Goal: Task Accomplishment & Management: Manage account settings

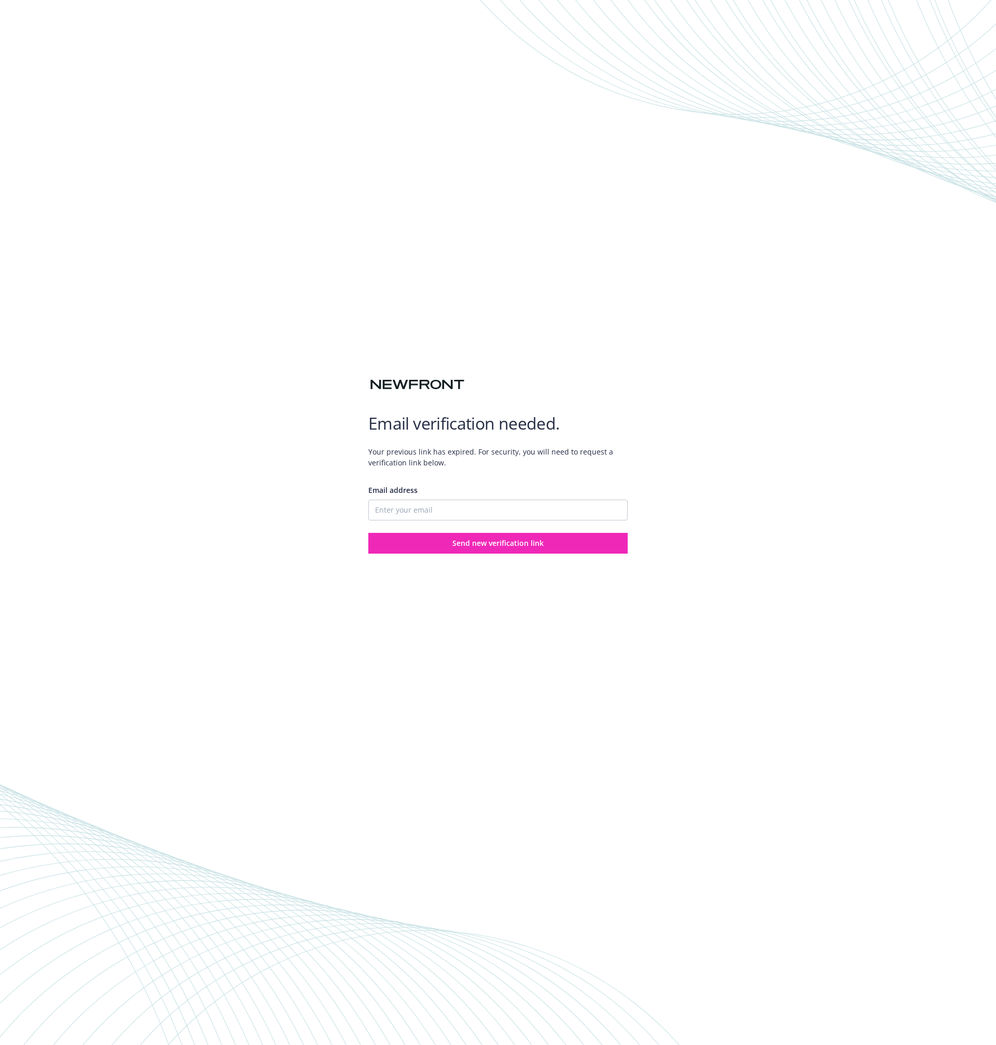
click at [392, 235] on div "Email verification needed. Your previous link has expired. For security, you wi…" at bounding box center [498, 522] width 996 height 1045
click at [412, 382] on img at bounding box center [417, 385] width 98 height 18
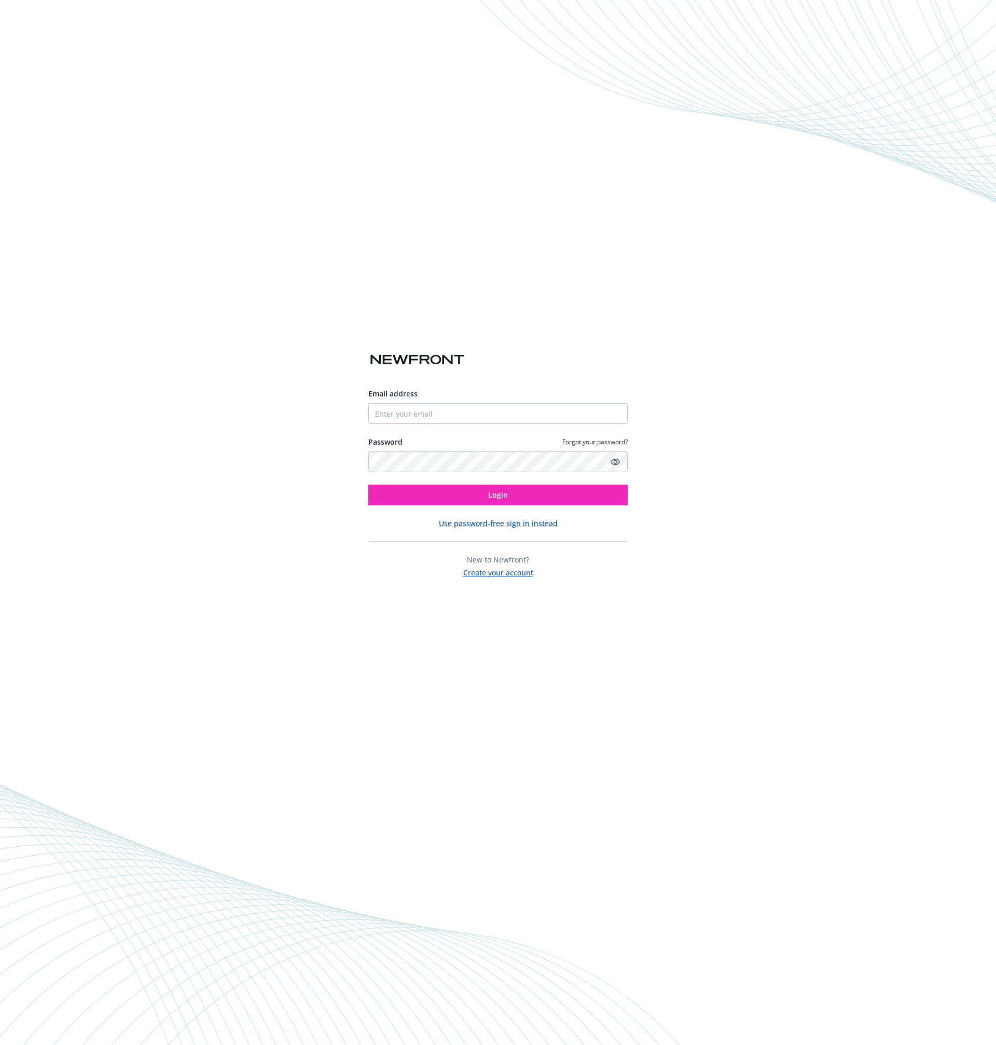
click at [596, 442] on link "Forgot your password?" at bounding box center [594, 441] width 65 height 9
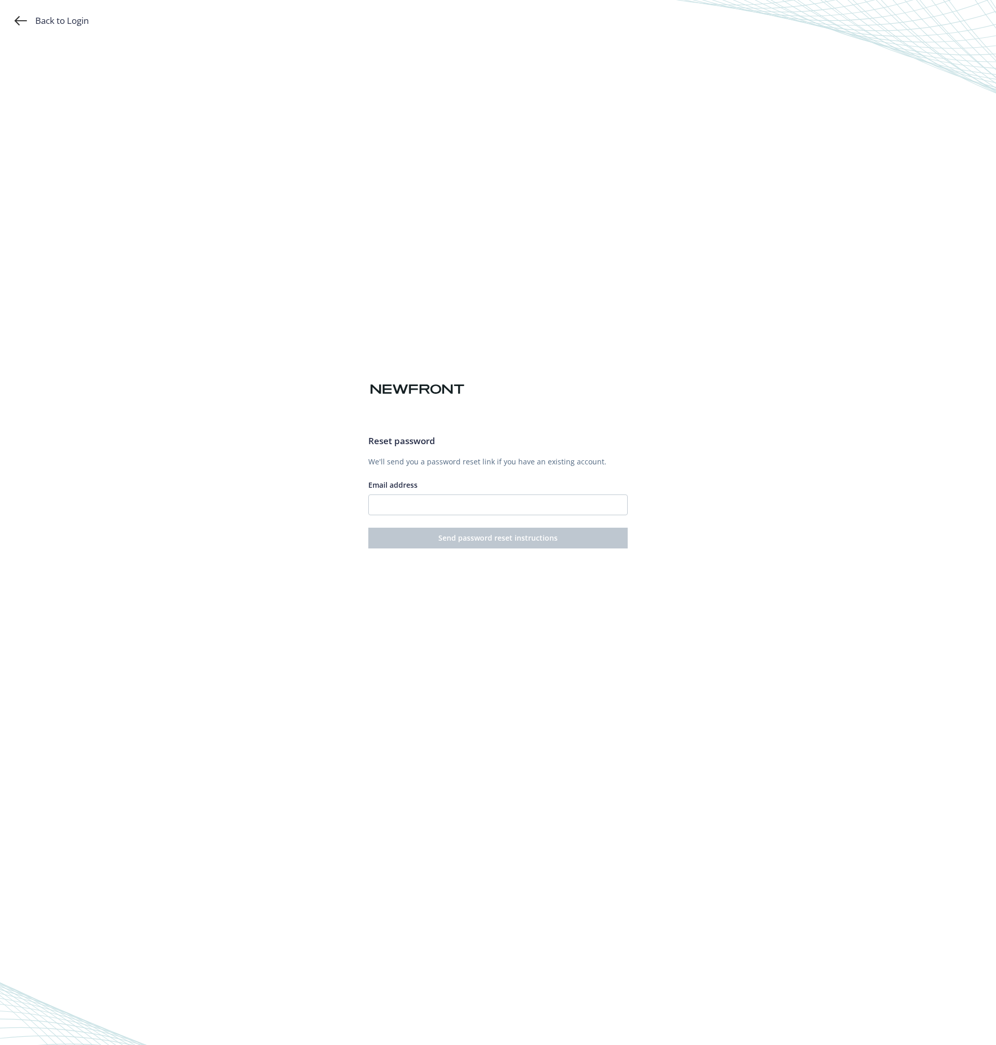
click at [493, 516] on div "Reset password We'll send you a password reset link if you have an existing acc…" at bounding box center [497, 491] width 259 height 114
click at [493, 508] on input "Email address" at bounding box center [497, 504] width 259 height 21
type input "amy@marathonfusion.com"
click at [724, 461] on div "Back to Login Reset password We'll send you a password reset link if you have a…" at bounding box center [498, 522] width 996 height 1045
click at [580, 543] on button "Send password reset instructions" at bounding box center [497, 538] width 259 height 21
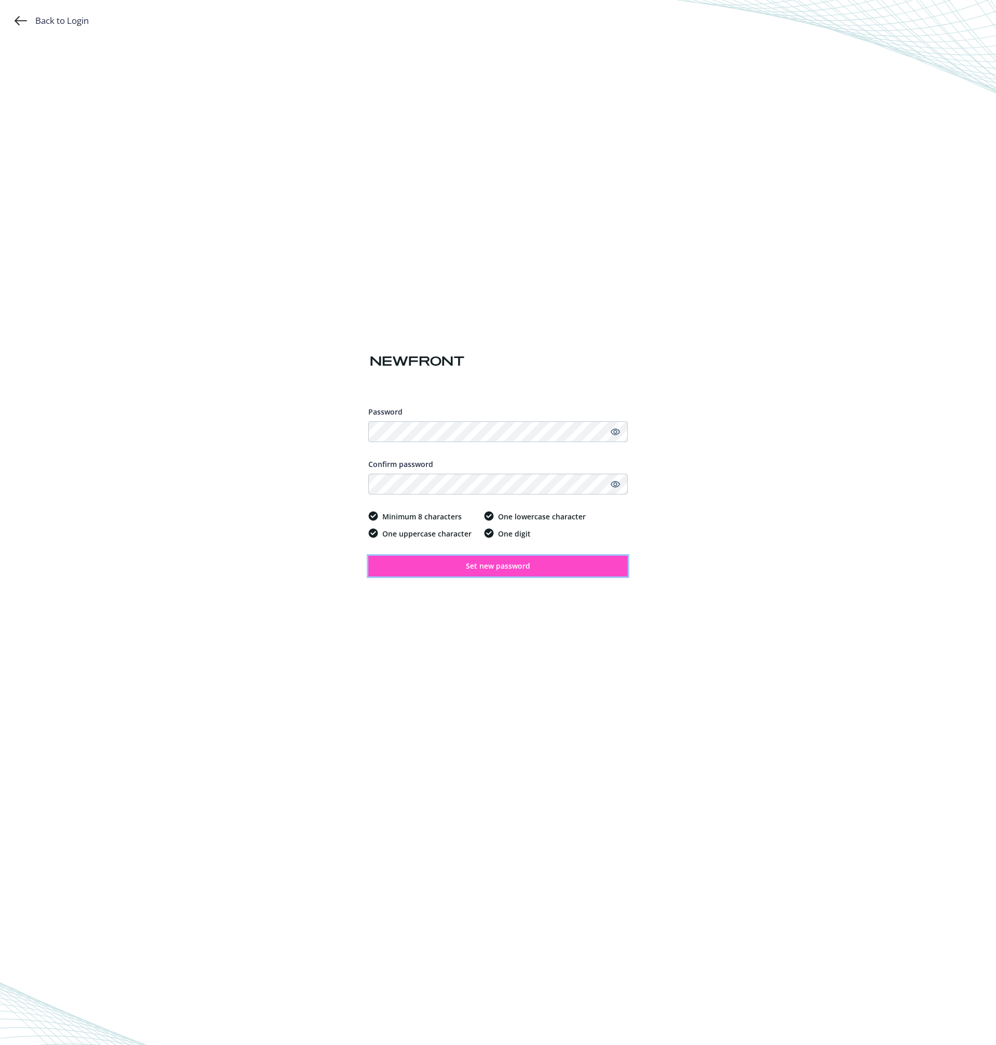
click at [536, 570] on button "Set new password" at bounding box center [497, 566] width 259 height 21
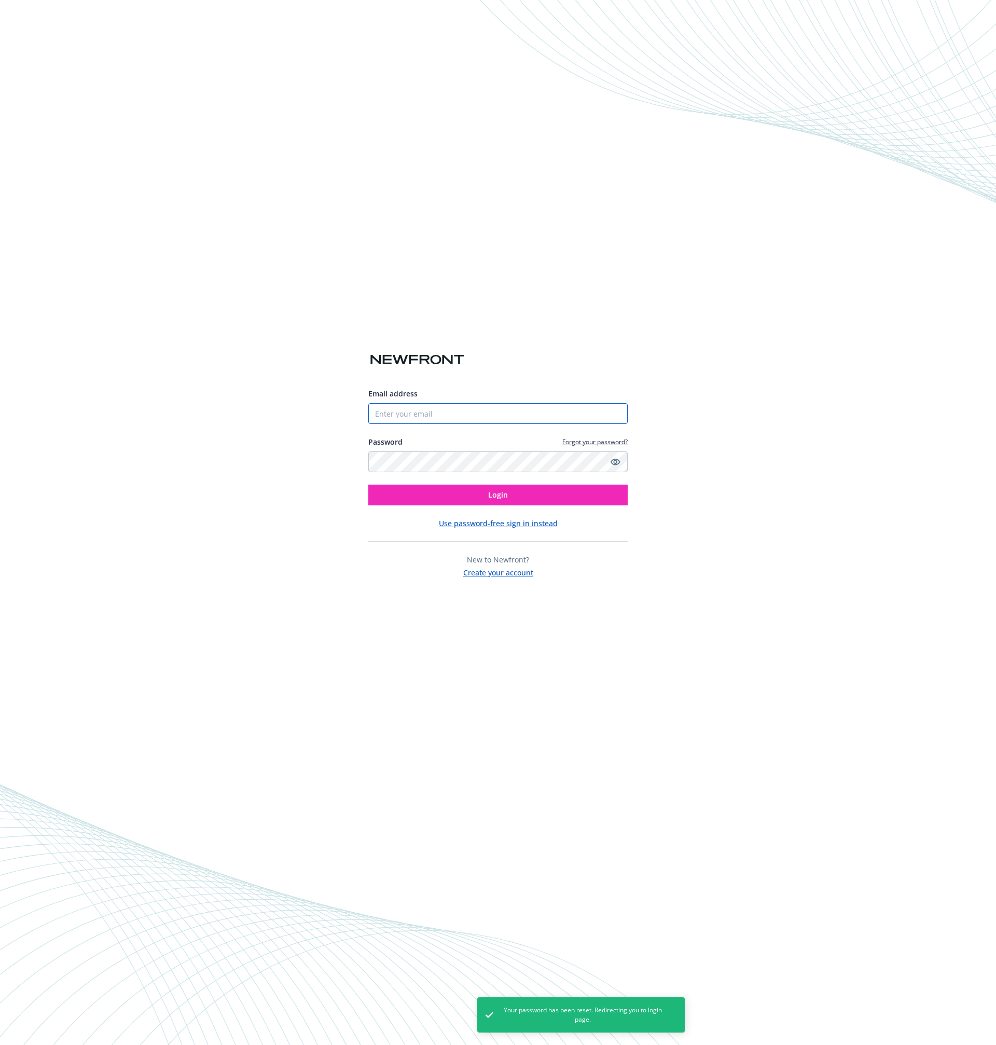
click at [516, 412] on input "Email address" at bounding box center [497, 413] width 259 height 21
click at [782, 350] on div "Email address Password Forgot your password? Login Use password-free sign in in…" at bounding box center [498, 522] width 996 height 1045
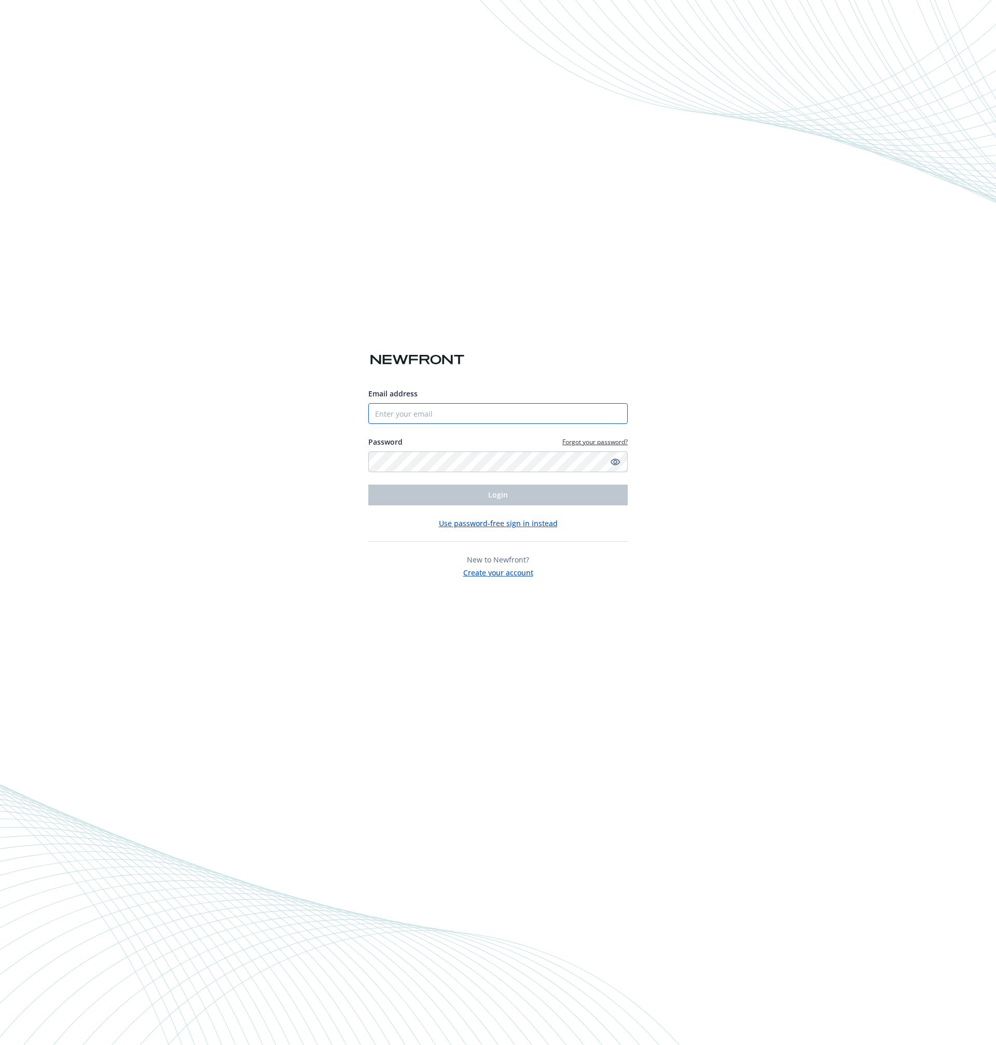
click at [477, 411] on input "Email address" at bounding box center [497, 413] width 259 height 21
type input "[PERSON_NAME][EMAIL_ADDRESS][DOMAIN_NAME]"
click at [606, 338] on div at bounding box center [497, 333] width 259 height 33
click at [545, 497] on button "Login" at bounding box center [497, 494] width 259 height 21
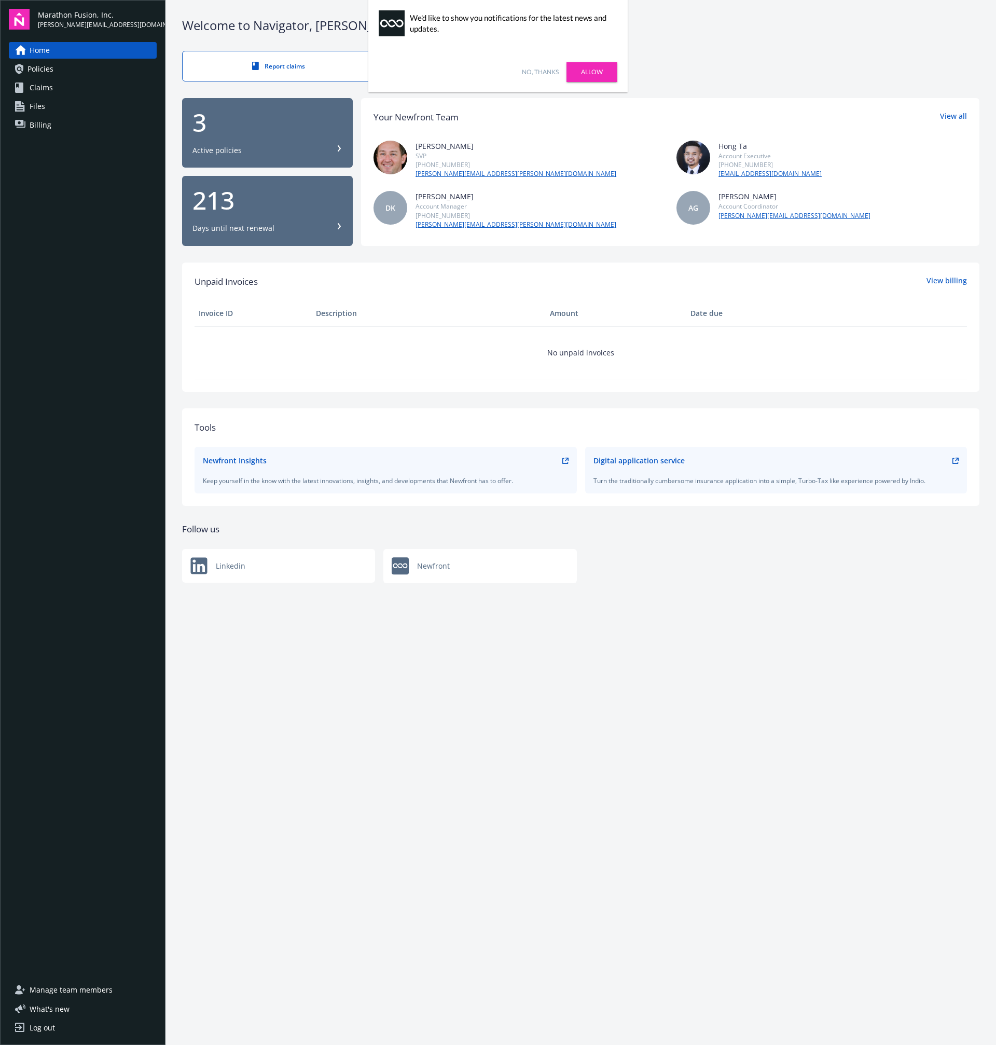
click at [95, 63] on link "Policies" at bounding box center [83, 69] width 148 height 17
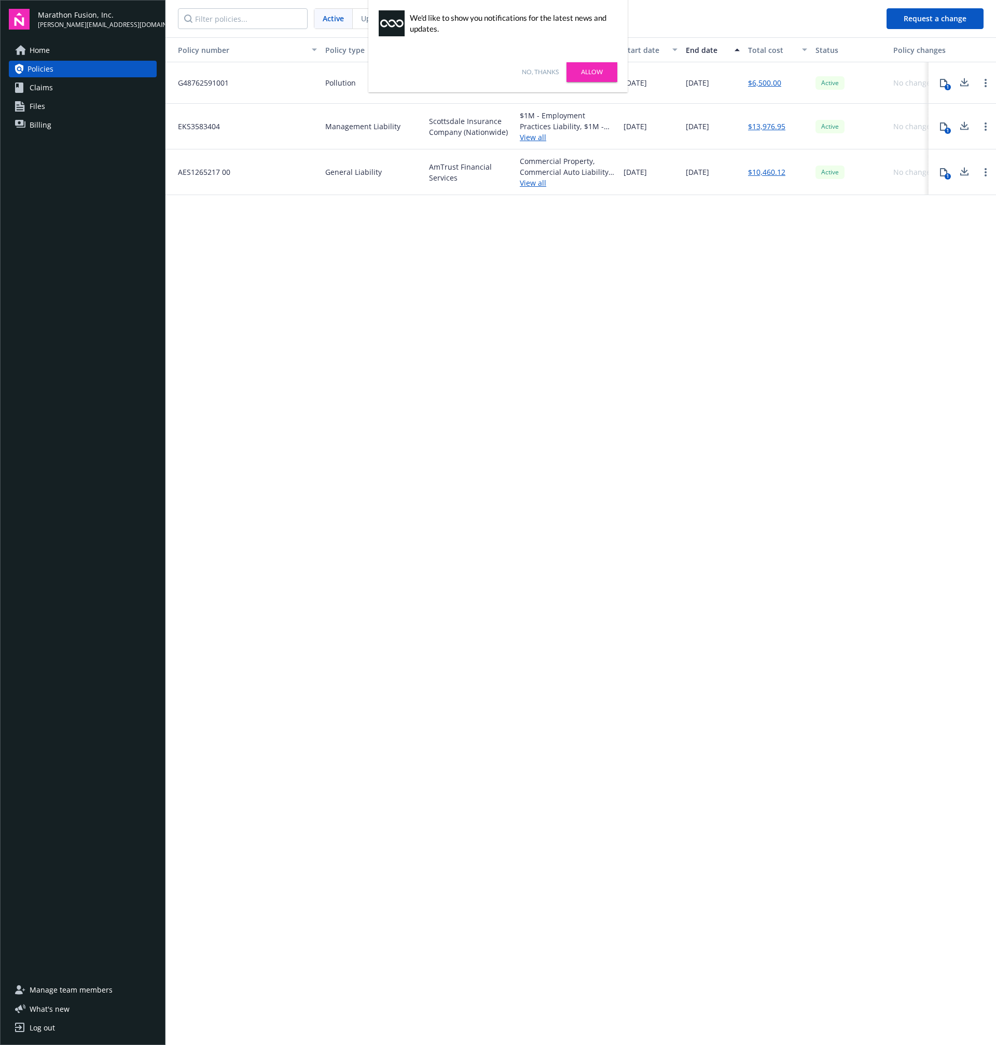
click at [533, 71] on link "No, thanks" at bounding box center [540, 71] width 37 height 9
click at [961, 171] on icon at bounding box center [964, 171] width 12 height 13
click at [967, 83] on icon at bounding box center [964, 82] width 12 height 13
click at [945, 172] on icon at bounding box center [943, 172] width 8 height 8
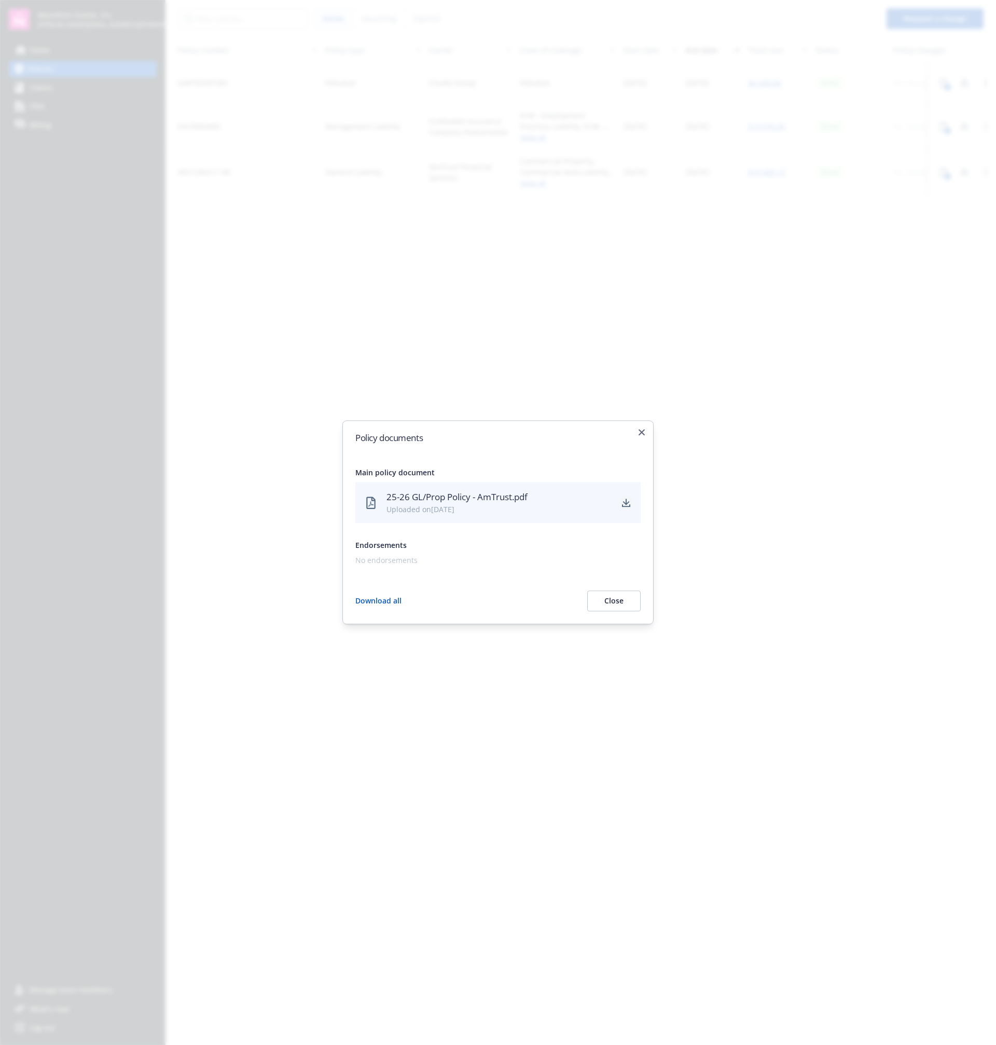
click at [630, 501] on icon "download" at bounding box center [626, 502] width 8 height 8
click at [618, 604] on button "Close" at bounding box center [613, 601] width 53 height 21
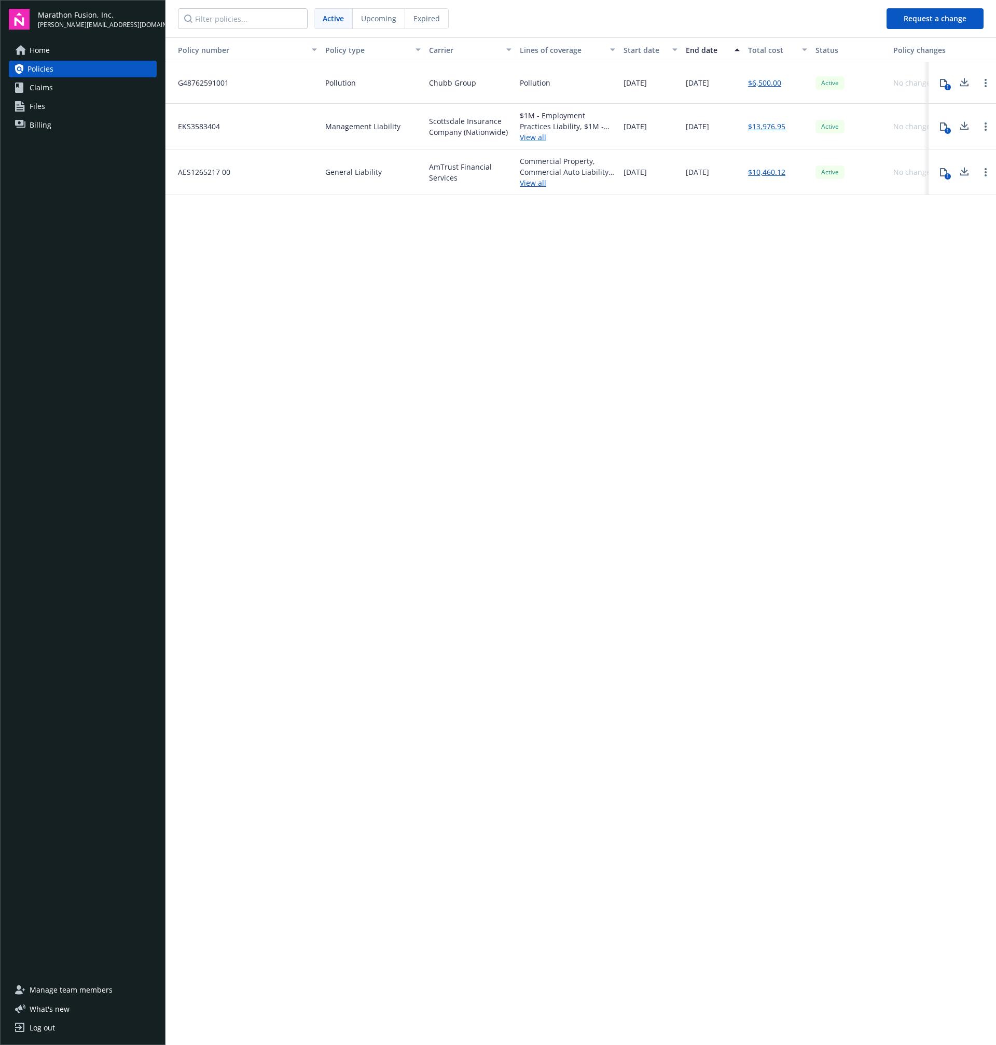
click at [78, 101] on link "Files" at bounding box center [83, 106] width 148 height 17
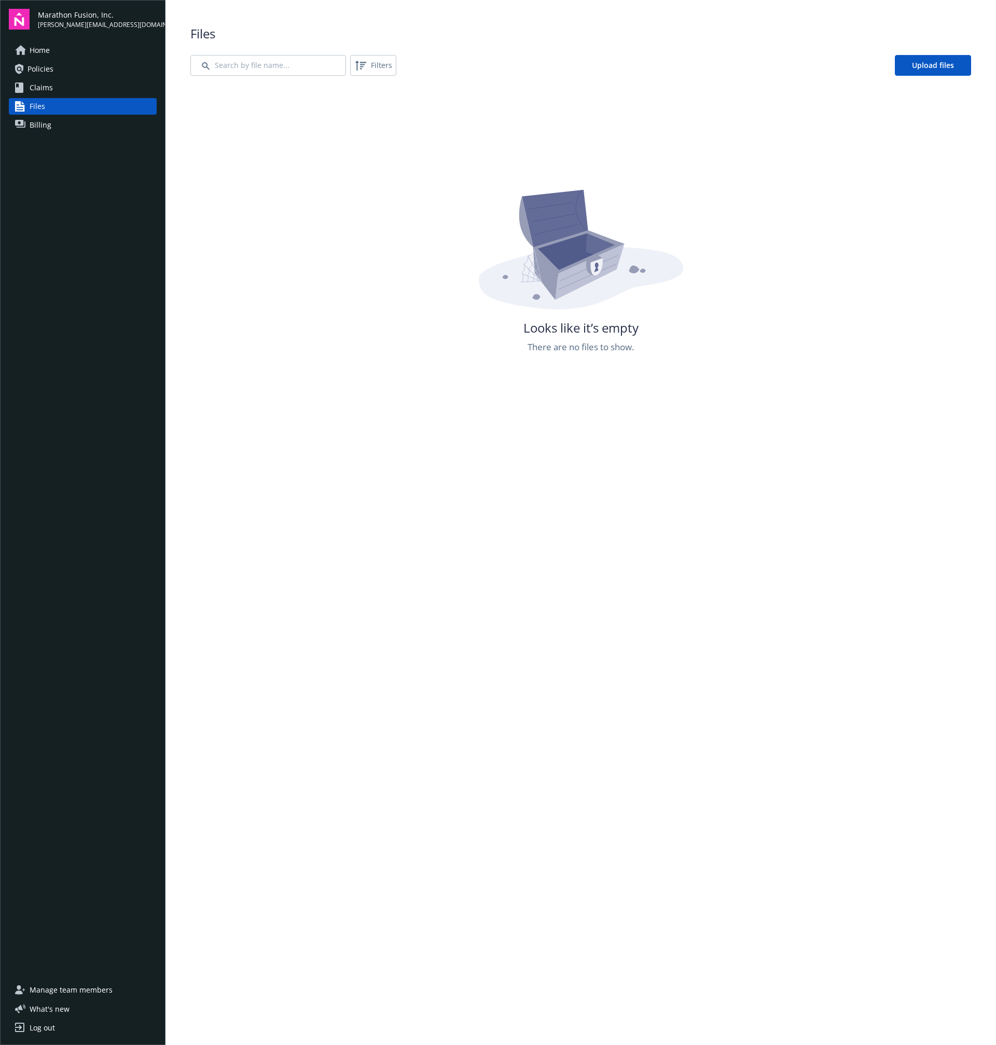
click at [40, 128] on span "Billing" at bounding box center [41, 125] width 22 height 17
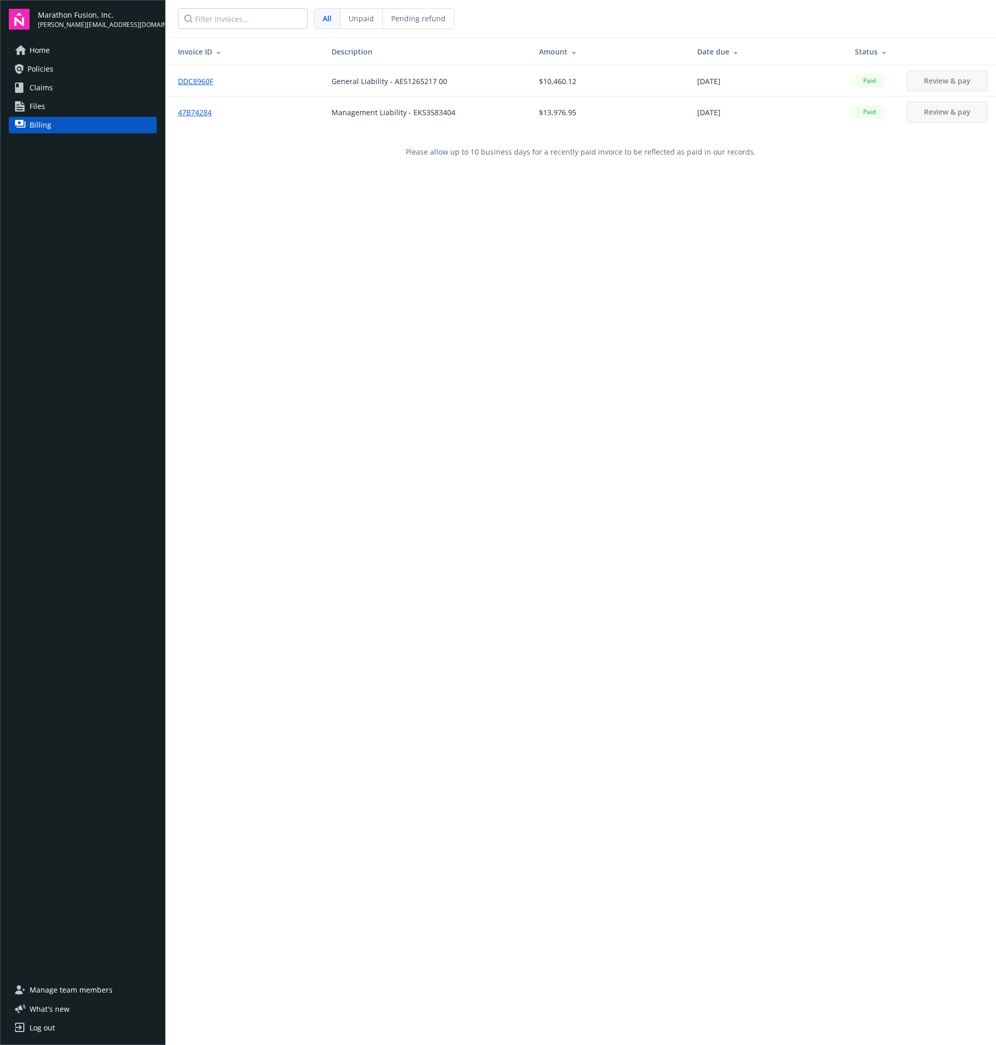
click at [36, 54] on span "Home" at bounding box center [40, 50] width 20 height 17
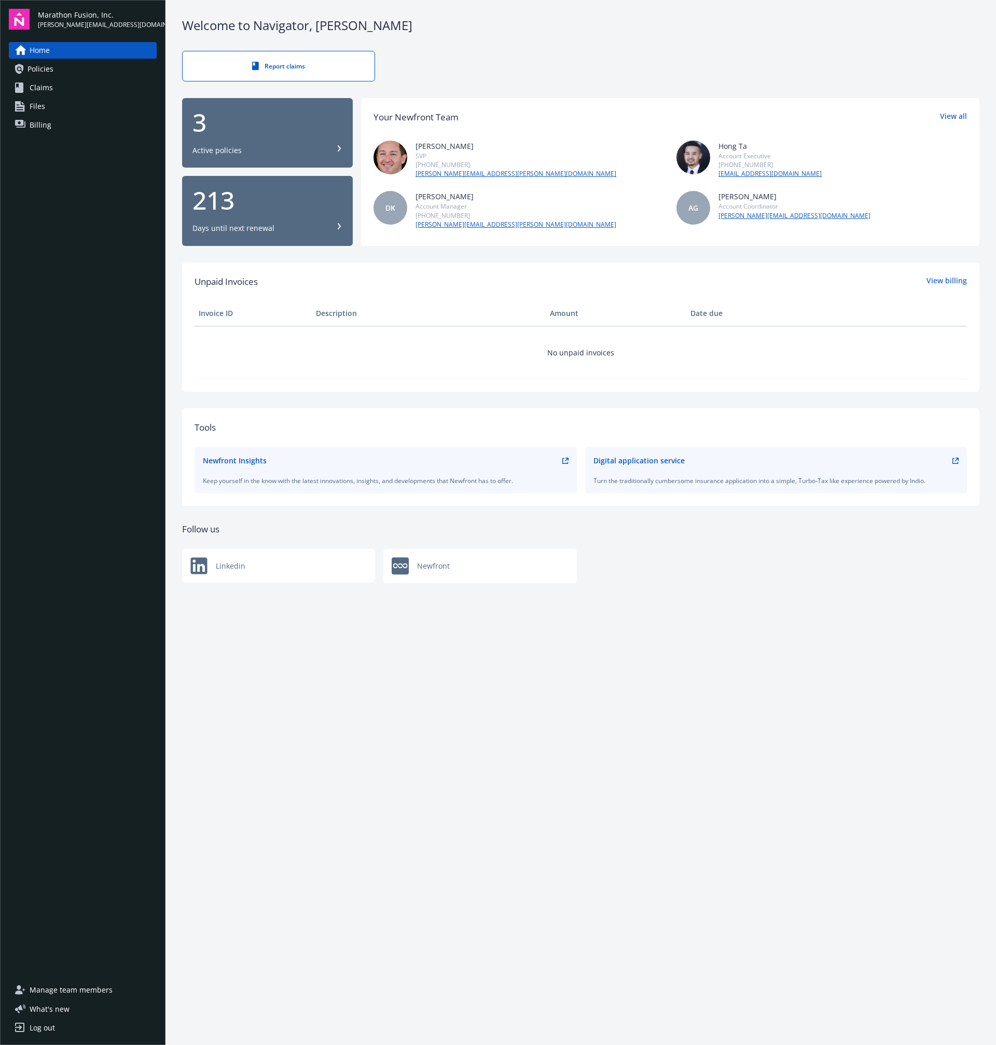
click at [384, 471] on div "Newfront Insights Keep yourself in the know with the latest innovations, insigh…" at bounding box center [386, 470] width 366 height 30
